Goal: Task Accomplishment & Management: Manage account settings

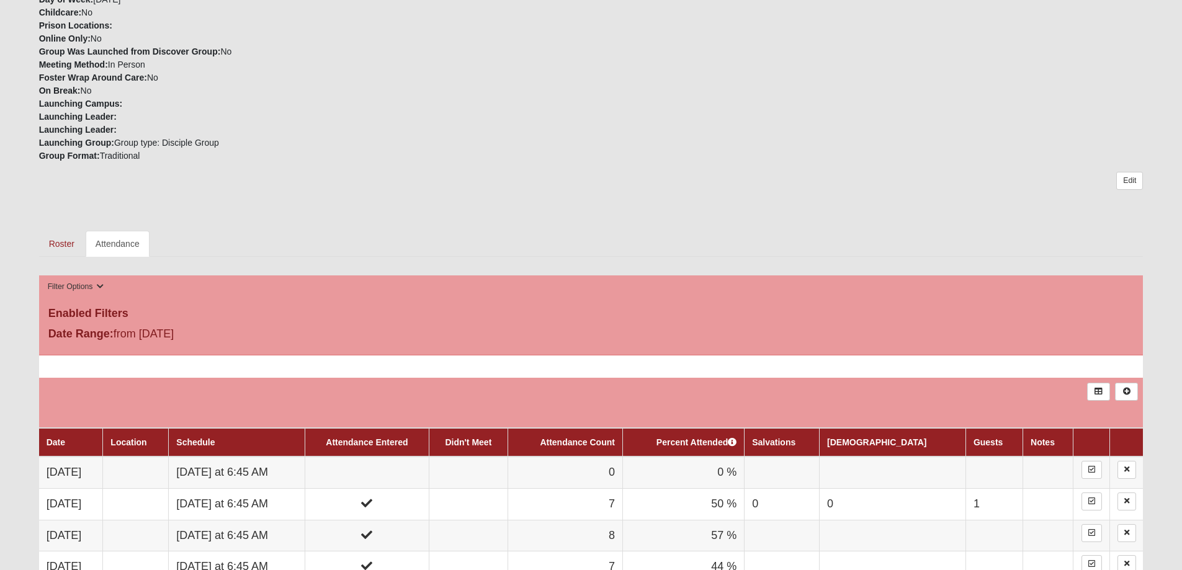
scroll to position [372, 0]
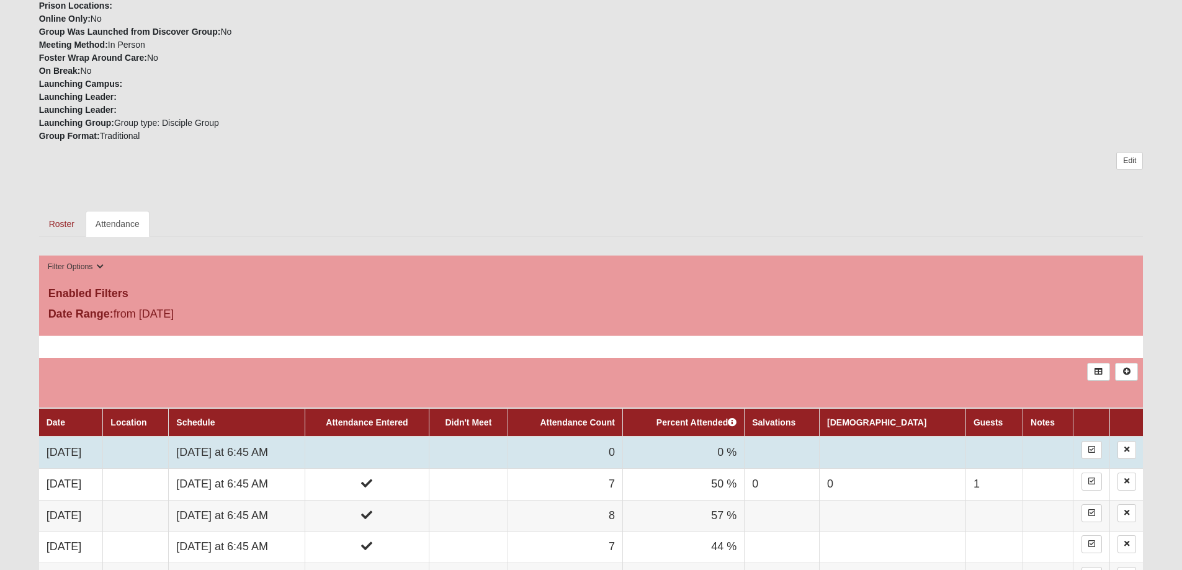
click at [287, 448] on td "Wednesday at 6:45 AM" at bounding box center [237, 453] width 137 height 32
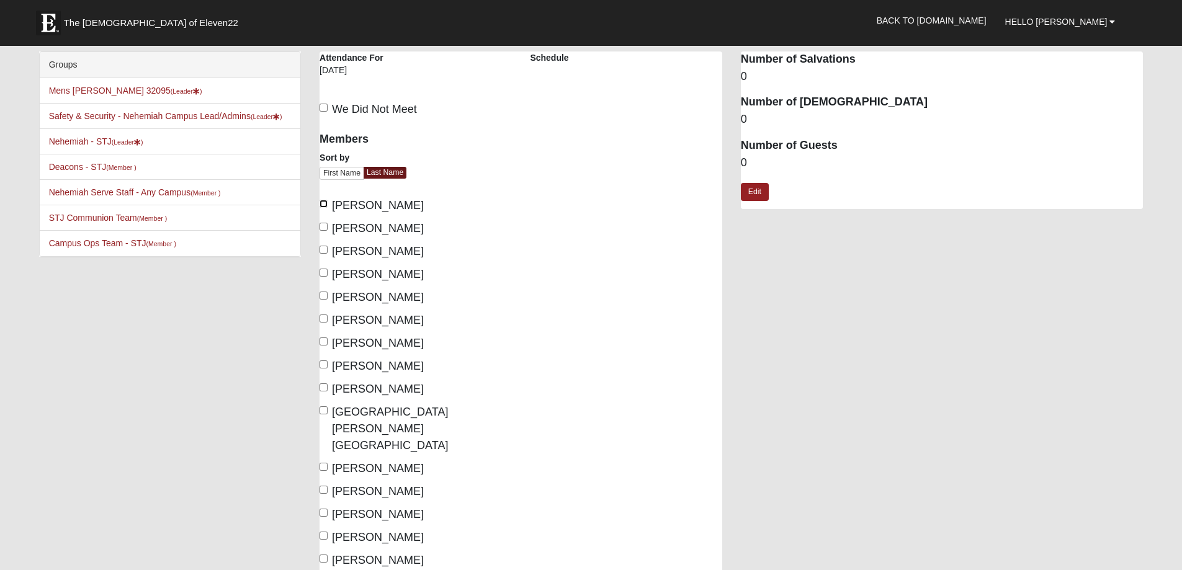
click at [323, 205] on input "[PERSON_NAME]" at bounding box center [324, 204] width 8 height 8
checkbox input "true"
click at [323, 251] on input "[PERSON_NAME]" at bounding box center [324, 250] width 8 height 8
checkbox input "true"
click at [324, 271] on input "[PERSON_NAME]" at bounding box center [324, 273] width 8 height 8
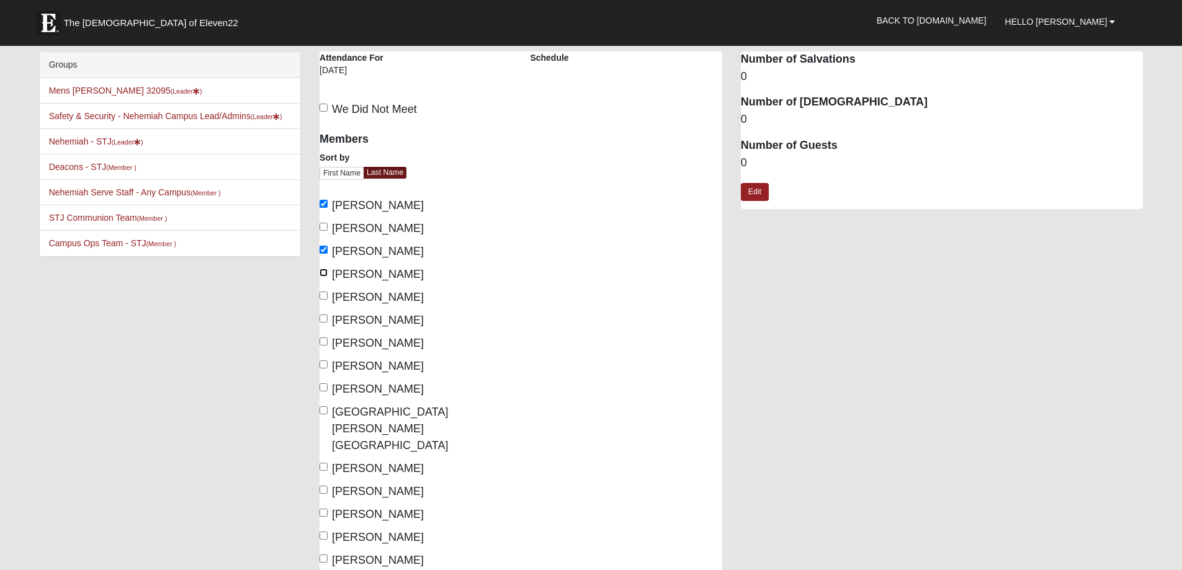
checkbox input "true"
click at [323, 318] on input "Gillette, Tony" at bounding box center [324, 319] width 8 height 8
checkbox input "true"
click at [325, 364] on input "King, Jonathan" at bounding box center [324, 365] width 8 height 8
checkbox input "true"
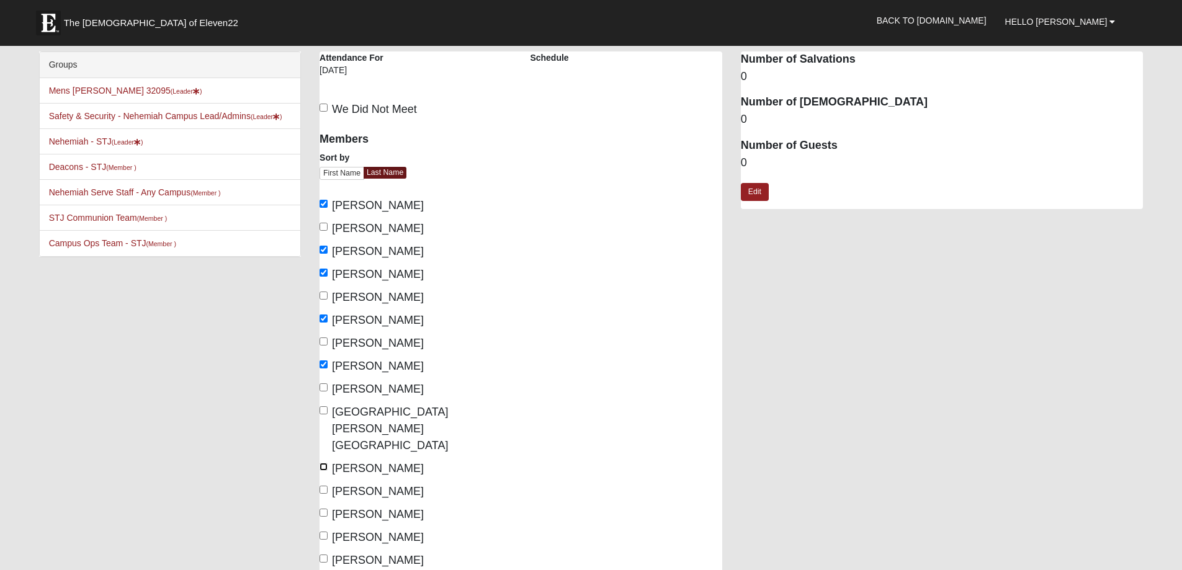
click at [323, 463] on input "Pucci, Armando" at bounding box center [324, 467] width 8 height 8
checkbox input "true"
click at [325, 486] on input "Rodgers, Frank" at bounding box center [324, 490] width 8 height 8
checkbox input "true"
click at [322, 555] on input "Tribby, Daniel" at bounding box center [324, 559] width 8 height 8
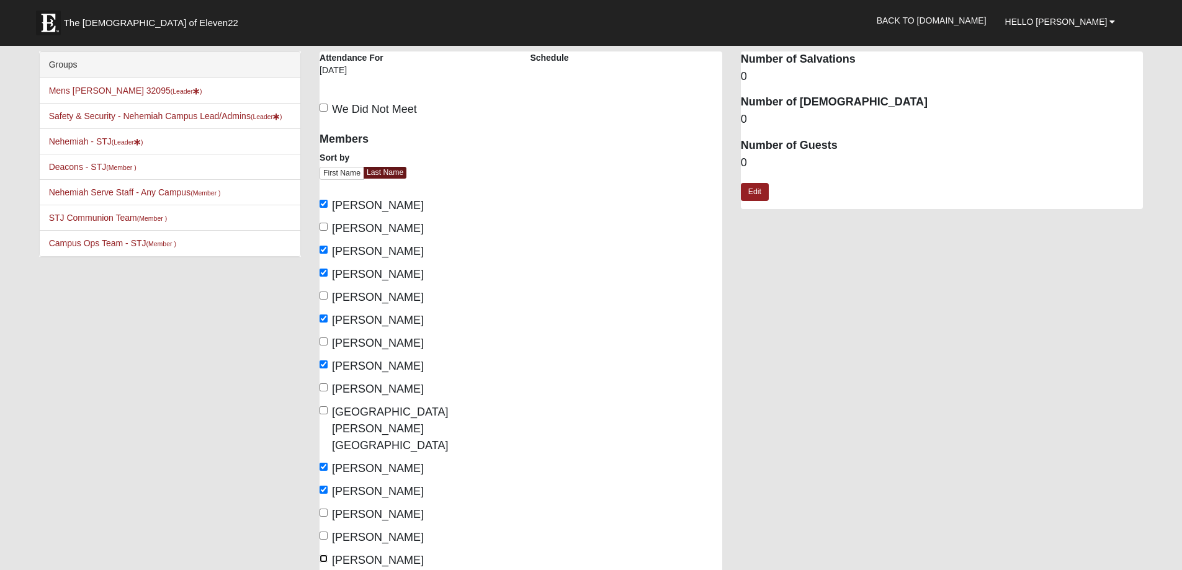
checkbox input "true"
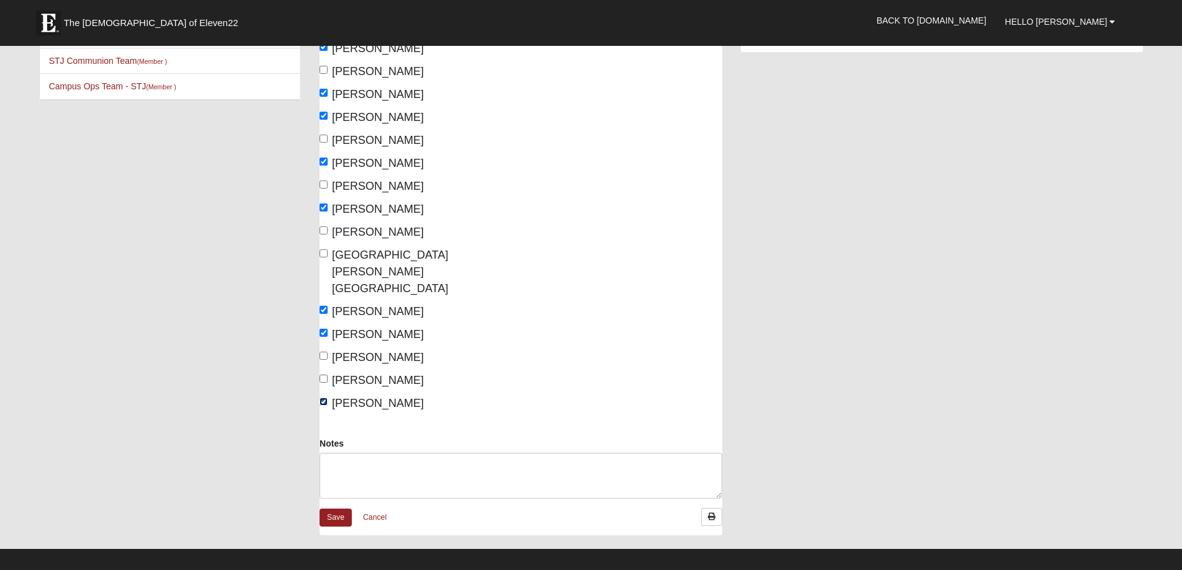
scroll to position [186, 0]
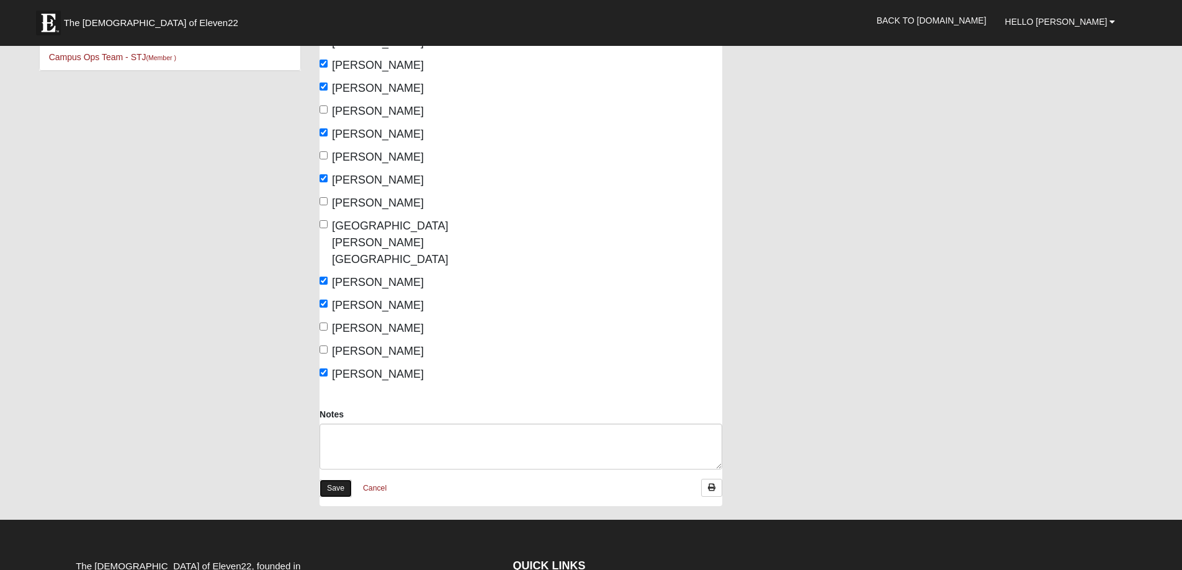
click at [335, 480] on link "Save" at bounding box center [336, 489] width 32 height 18
